Goal: Use online tool/utility: Use online tool/utility

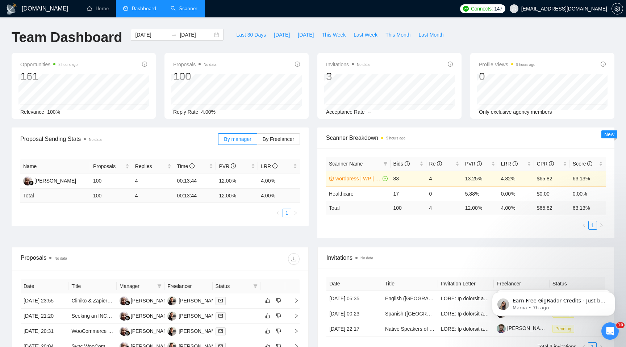
click at [185, 12] on link "Scanner" at bounding box center [184, 8] width 27 height 6
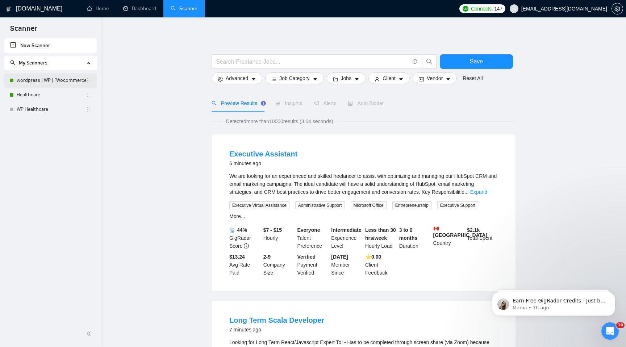
click at [33, 80] on link "wordpress | WP | "Wocommerce"" at bounding box center [51, 80] width 69 height 14
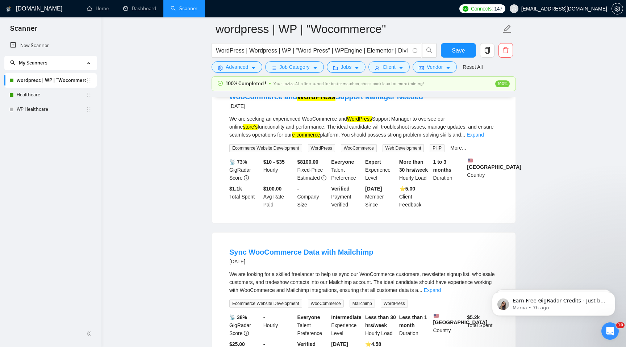
scroll to position [445, 0]
